Goal: Transaction & Acquisition: Purchase product/service

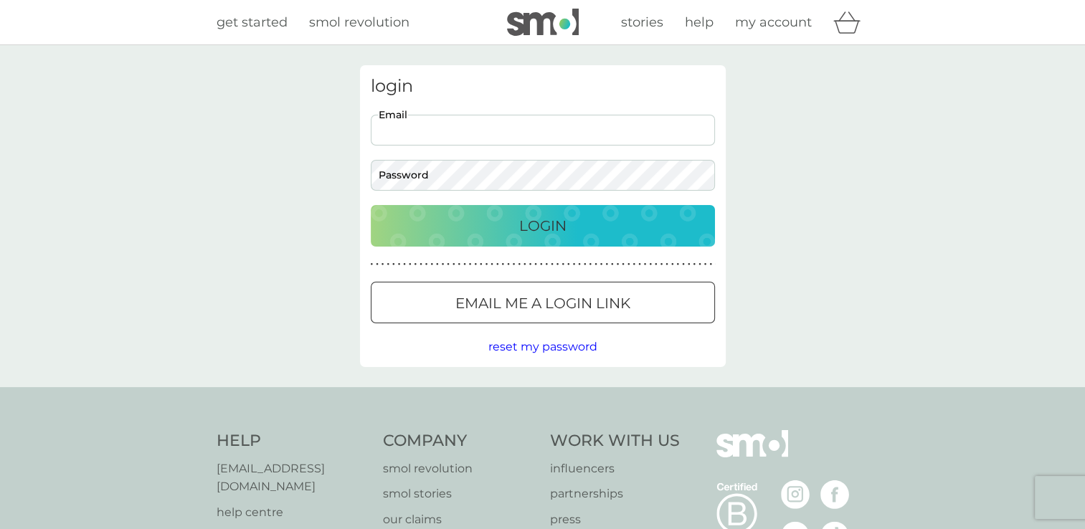
click at [422, 128] on input "Email" at bounding box center [543, 130] width 344 height 31
type input "[EMAIL_ADDRESS][DOMAIN_NAME]"
click at [550, 226] on p "Login" at bounding box center [542, 225] width 47 height 23
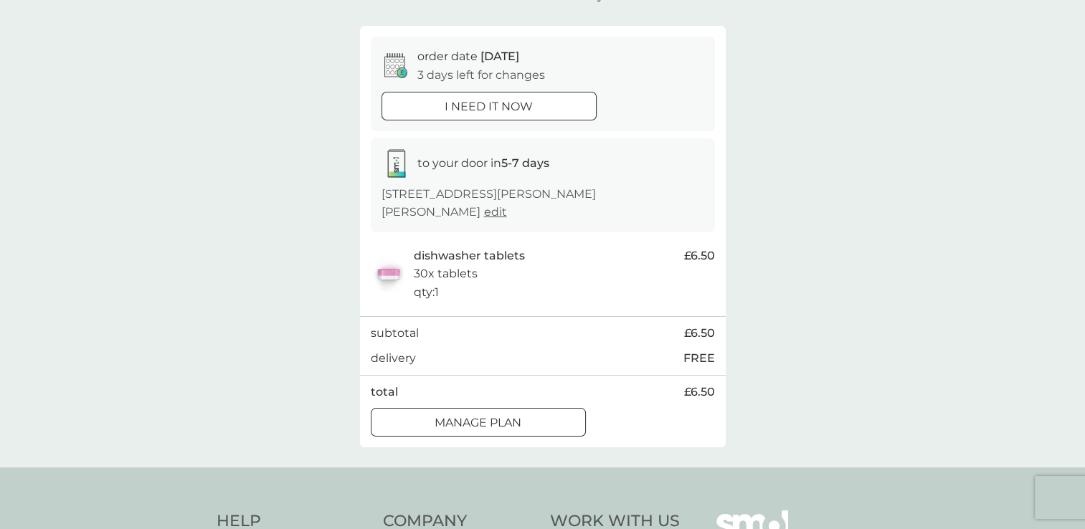
scroll to position [106, 0]
click at [462, 423] on div at bounding box center [478, 424] width 52 height 15
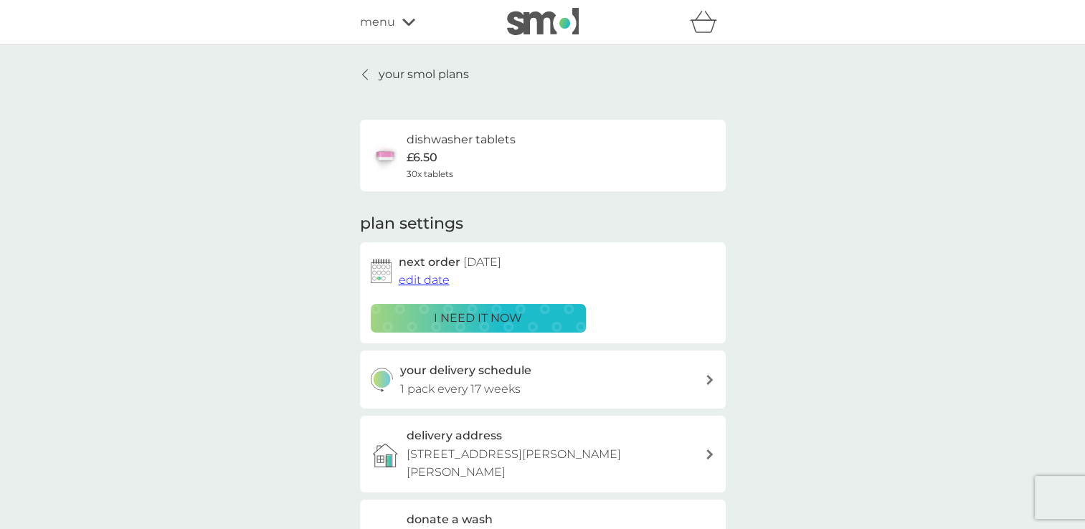
click at [422, 280] on span "edit date" at bounding box center [424, 280] width 51 height 14
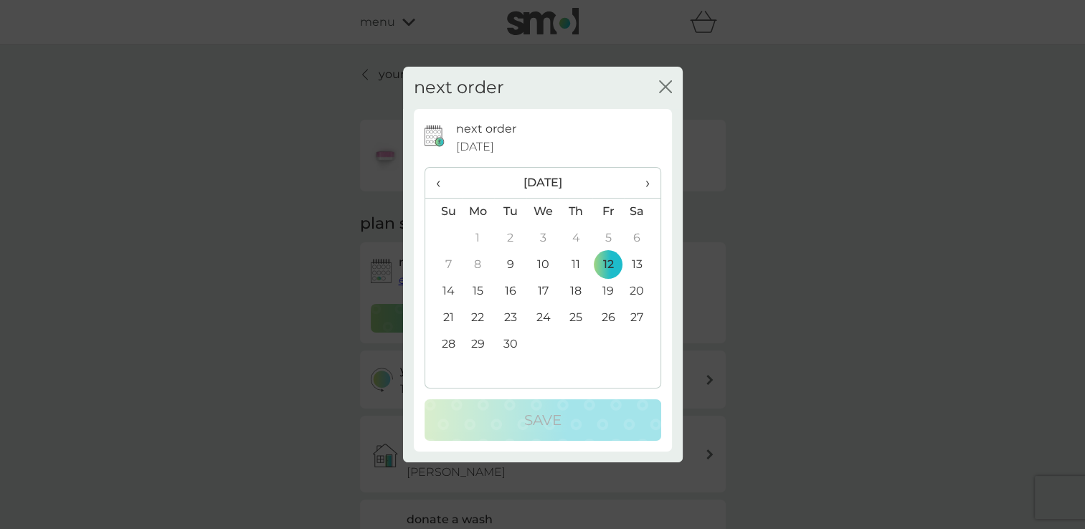
click at [647, 185] on span "›" at bounding box center [642, 183] width 14 height 30
click at [607, 315] on td "24" at bounding box center [608, 318] width 32 height 27
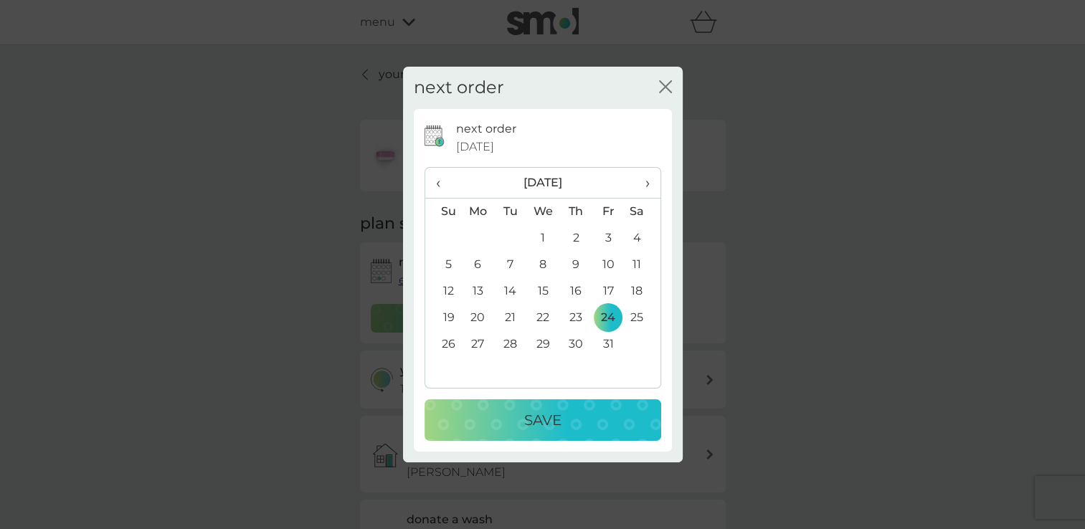
click at [542, 416] on p "Save" at bounding box center [542, 420] width 37 height 23
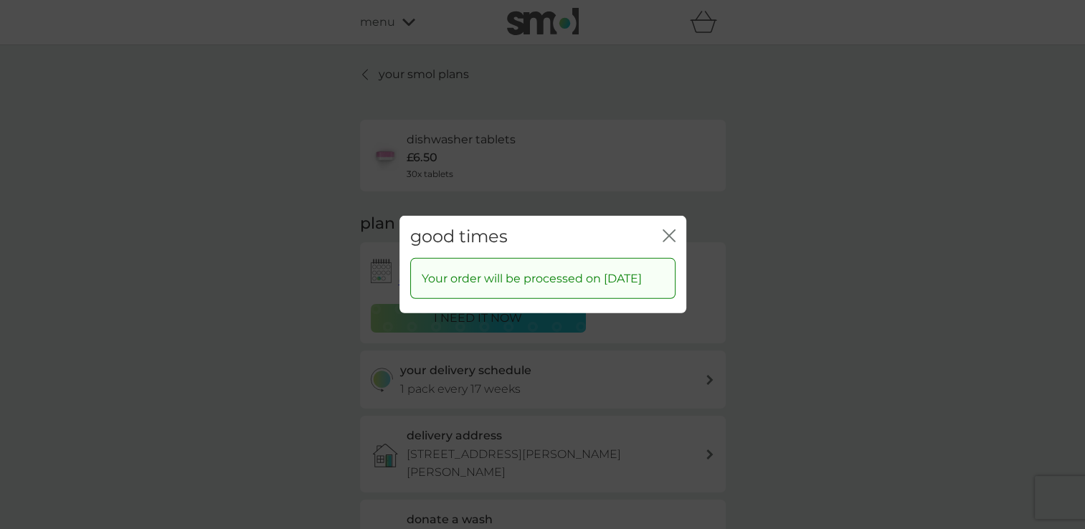
click at [665, 229] on icon "close" at bounding box center [669, 235] width 13 height 13
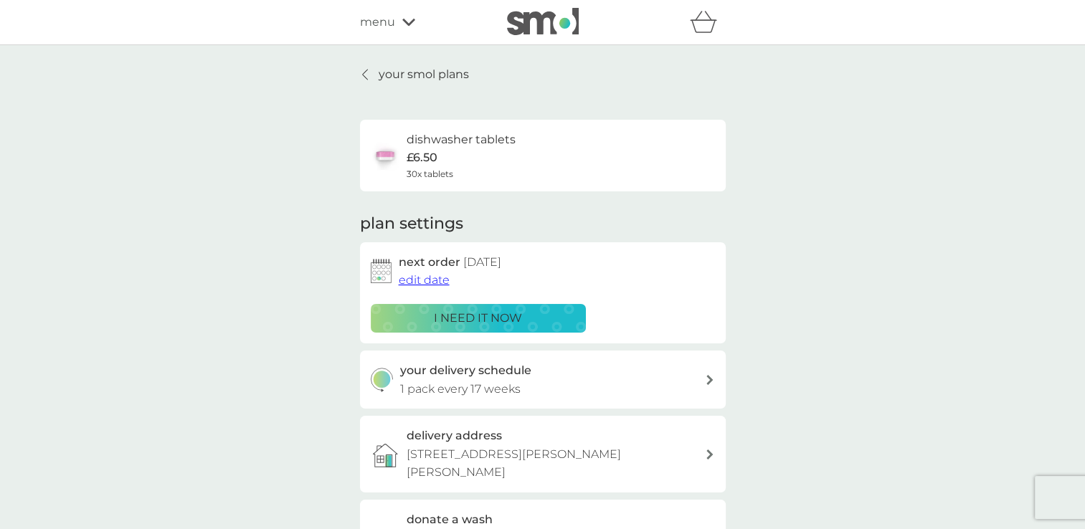
click at [362, 75] on icon at bounding box center [365, 74] width 6 height 11
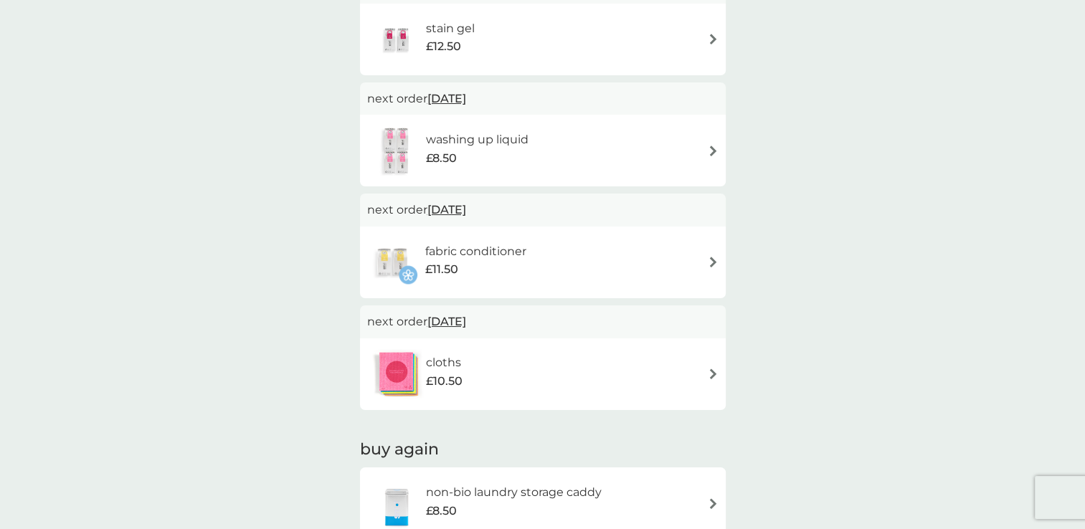
scroll to position [657, 0]
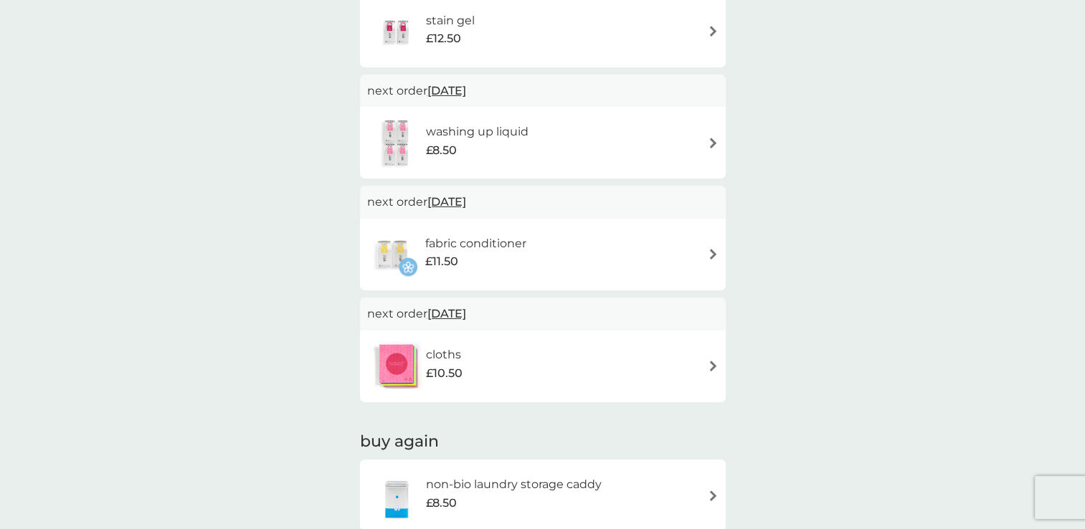
click at [442, 204] on span "[DATE]" at bounding box center [446, 202] width 39 height 28
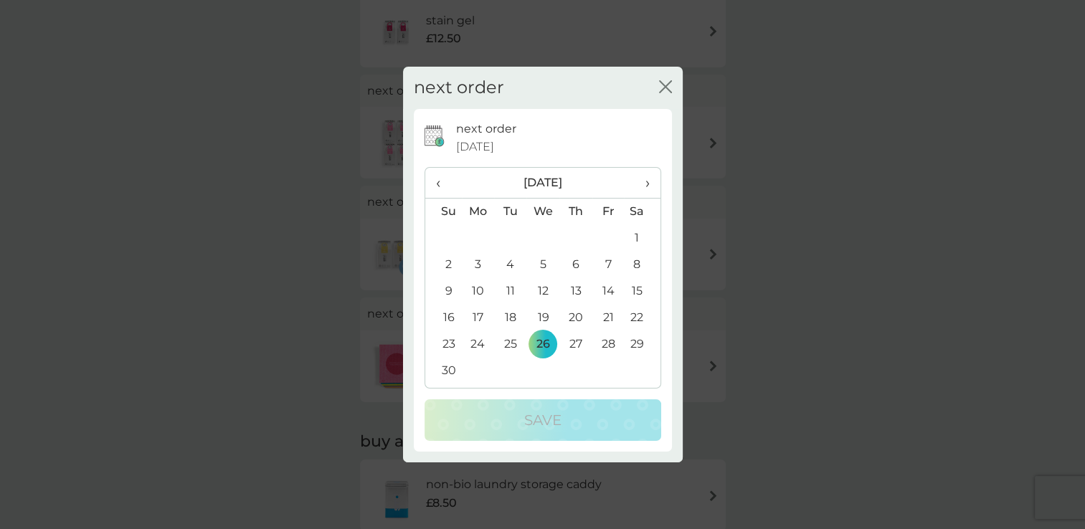
click at [440, 181] on span "‹" at bounding box center [443, 183] width 15 height 30
click at [545, 239] on td "1" at bounding box center [542, 238] width 33 height 27
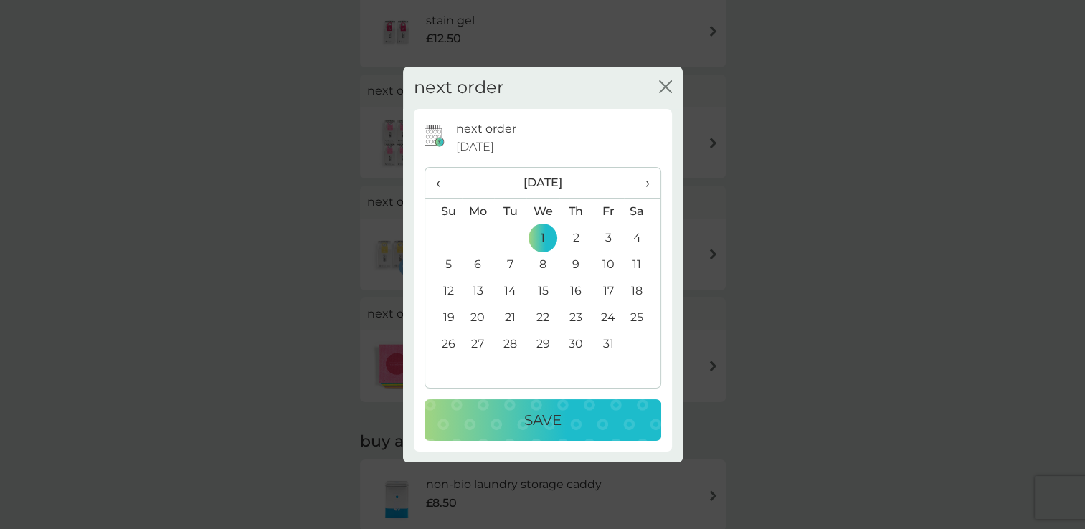
click at [527, 420] on p "Save" at bounding box center [542, 420] width 37 height 23
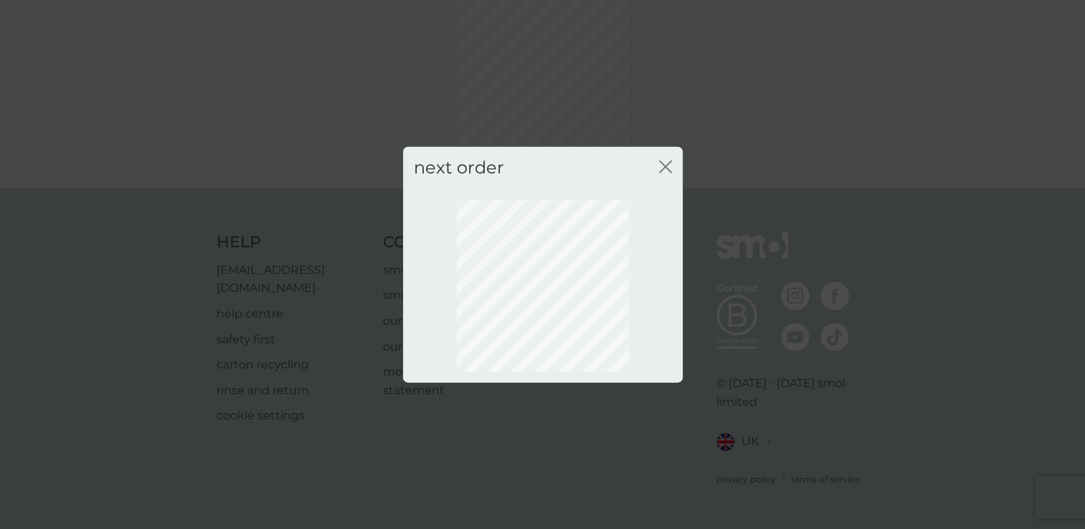
scroll to position [72, 0]
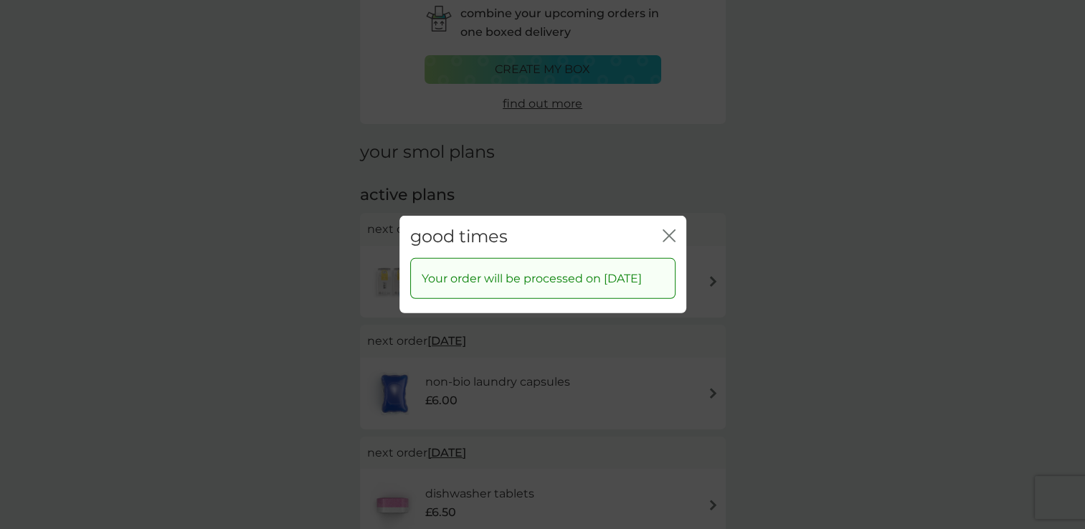
click at [670, 234] on icon "close" at bounding box center [672, 235] width 6 height 11
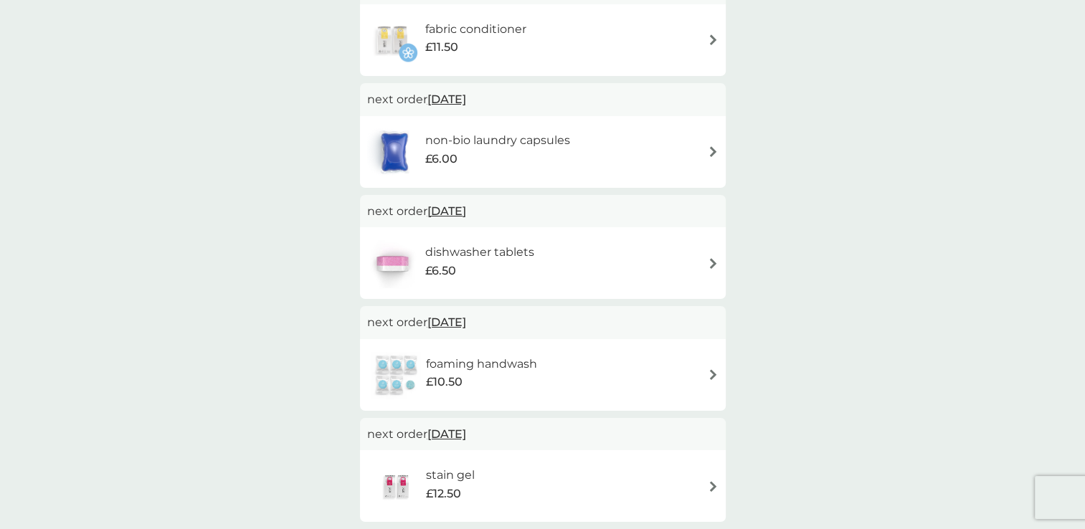
scroll to position [0, 0]
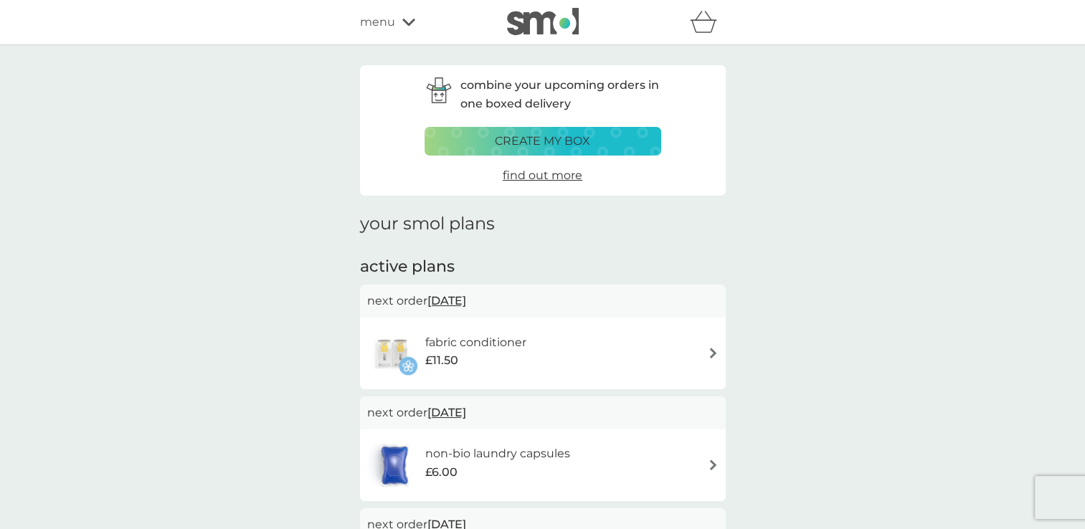
click at [404, 22] on icon at bounding box center [408, 22] width 13 height 7
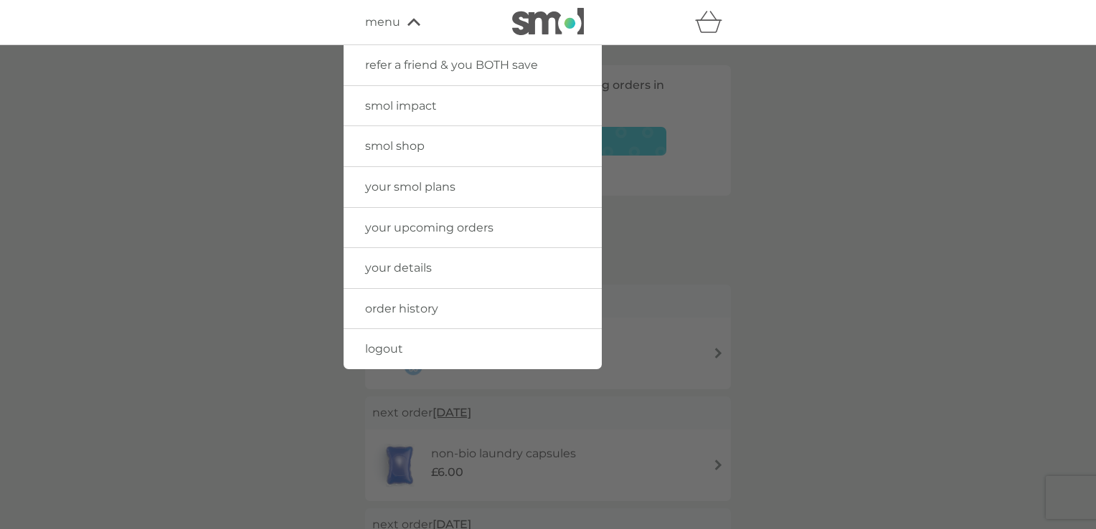
click at [407, 143] on span "smol shop" at bounding box center [395, 146] width 60 height 14
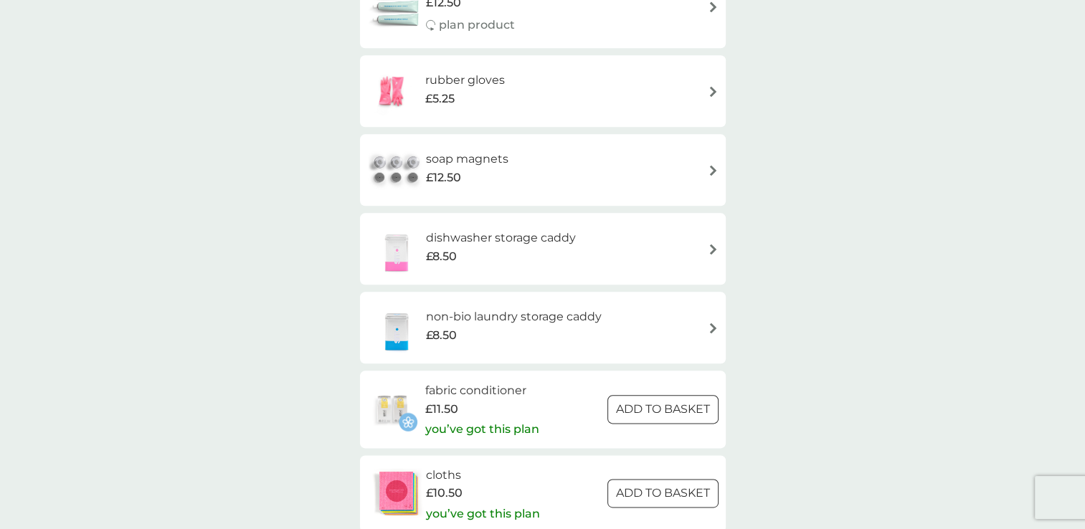
scroll to position [1622, 0]
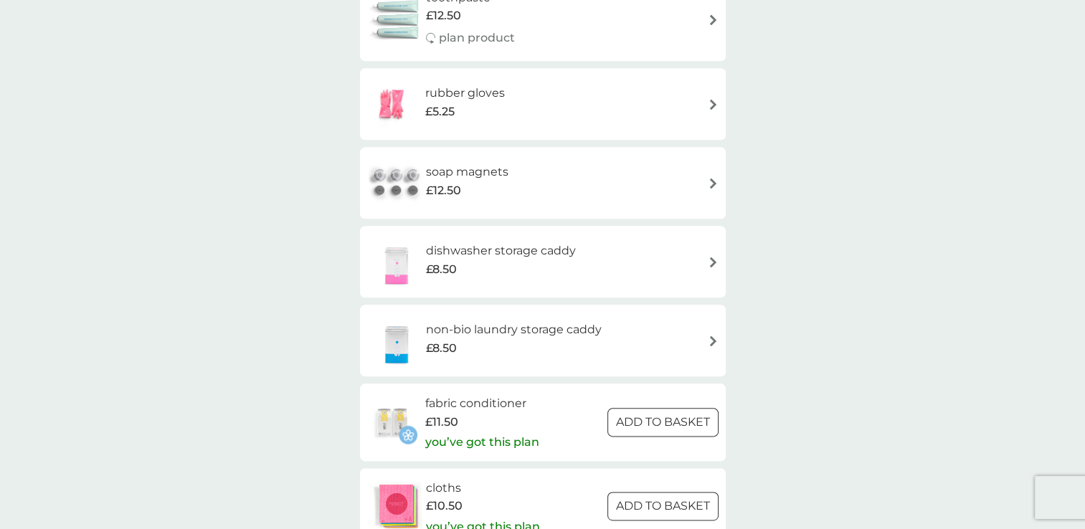
click at [708, 182] on img at bounding box center [713, 183] width 11 height 11
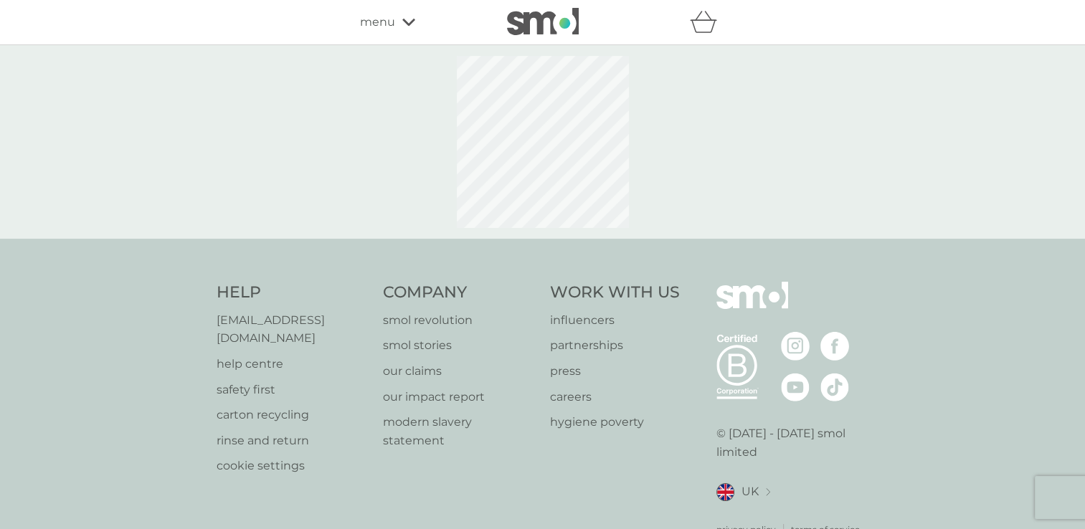
click at [707, 182] on div at bounding box center [542, 142] width 1085 height 194
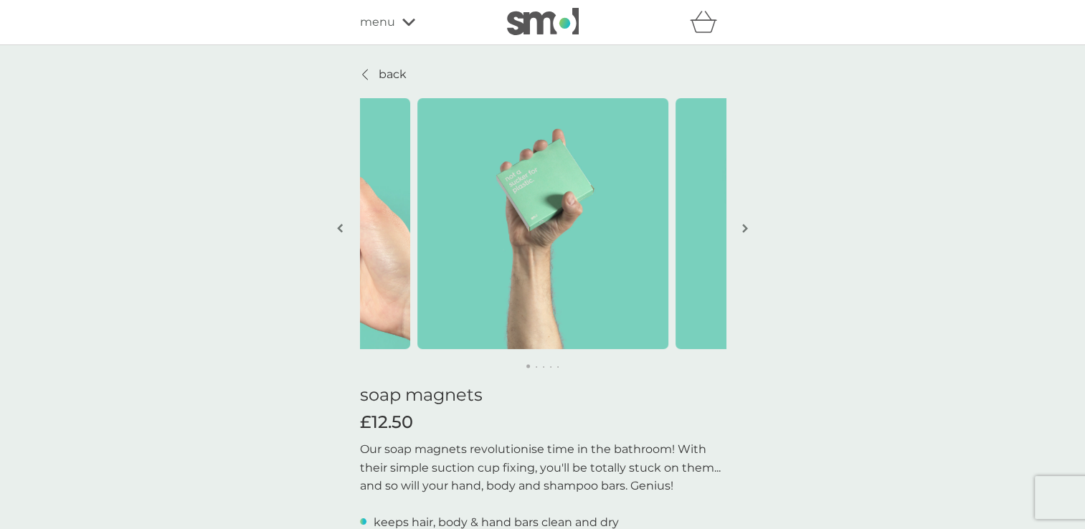
click at [362, 73] on icon at bounding box center [365, 74] width 6 height 11
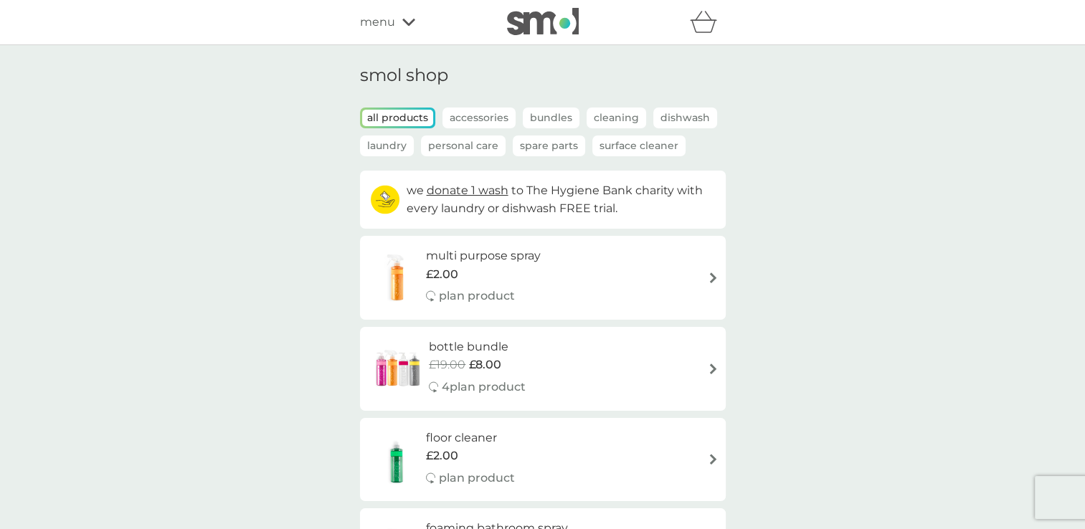
click at [361, 73] on h1 "smol shop" at bounding box center [543, 75] width 366 height 21
click at [708, 367] on img at bounding box center [713, 369] width 11 height 11
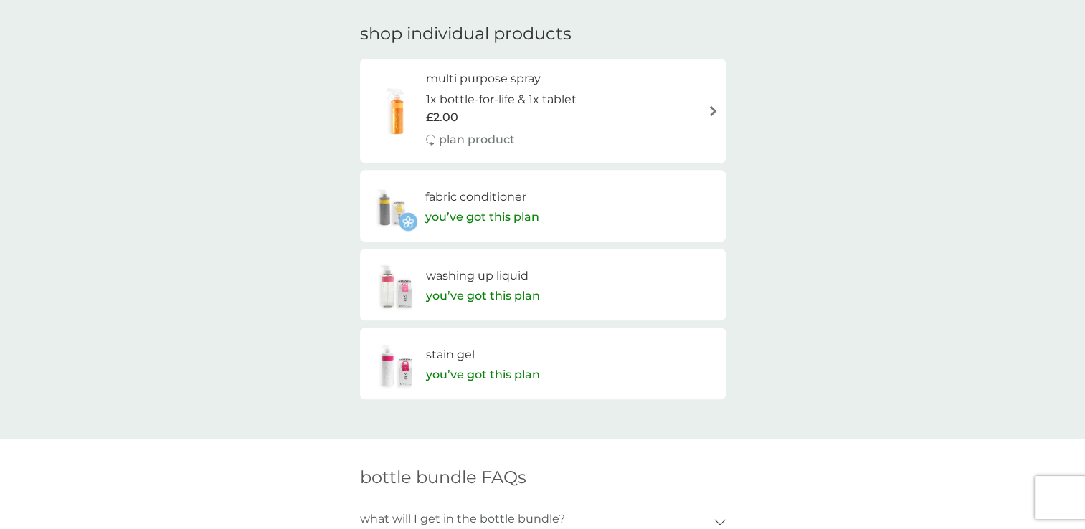
scroll to position [1633, 0]
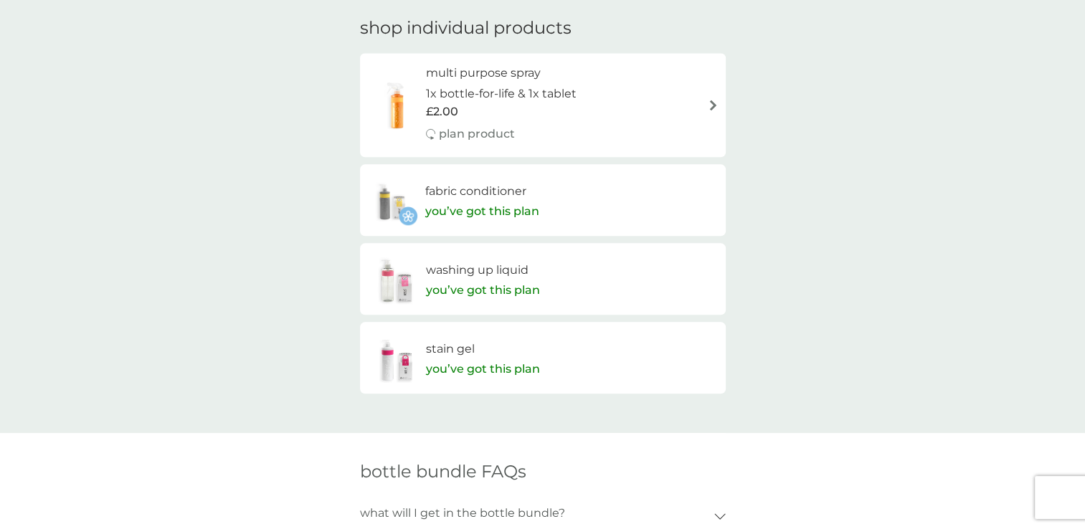
click at [711, 106] on img at bounding box center [713, 105] width 11 height 11
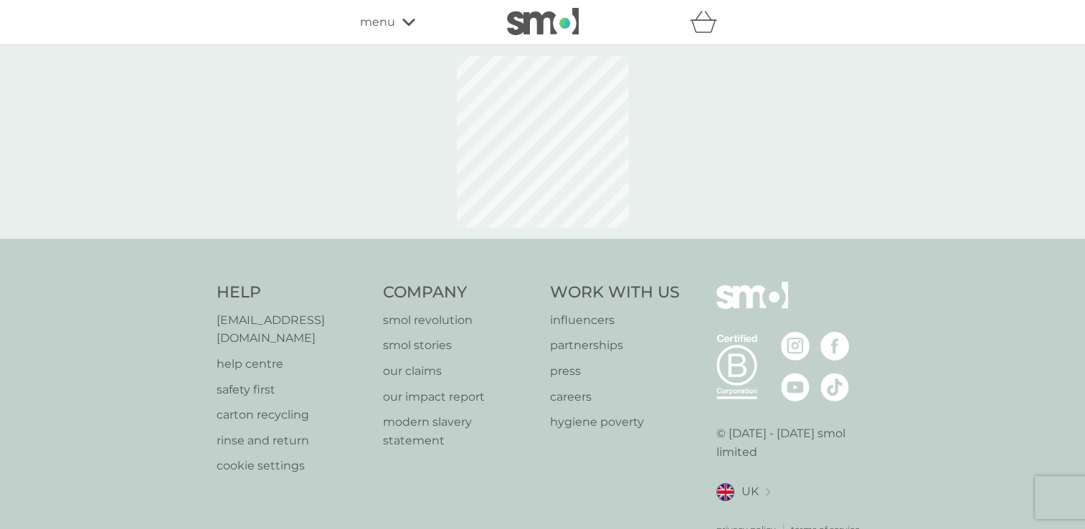
click at [711, 106] on div at bounding box center [542, 142] width 1085 height 194
select select "112"
